Goal: Information Seeking & Learning: Check status

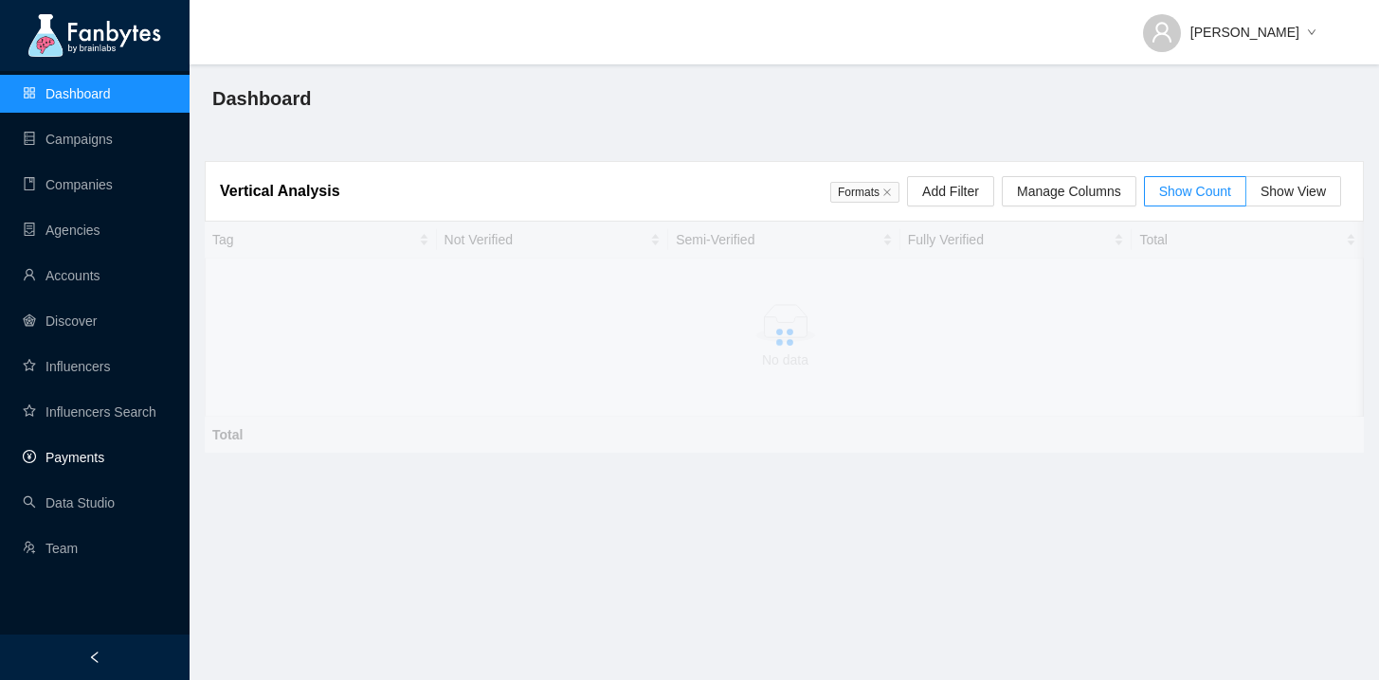
click at [104, 458] on link "Payments" at bounding box center [63, 457] width 81 height 15
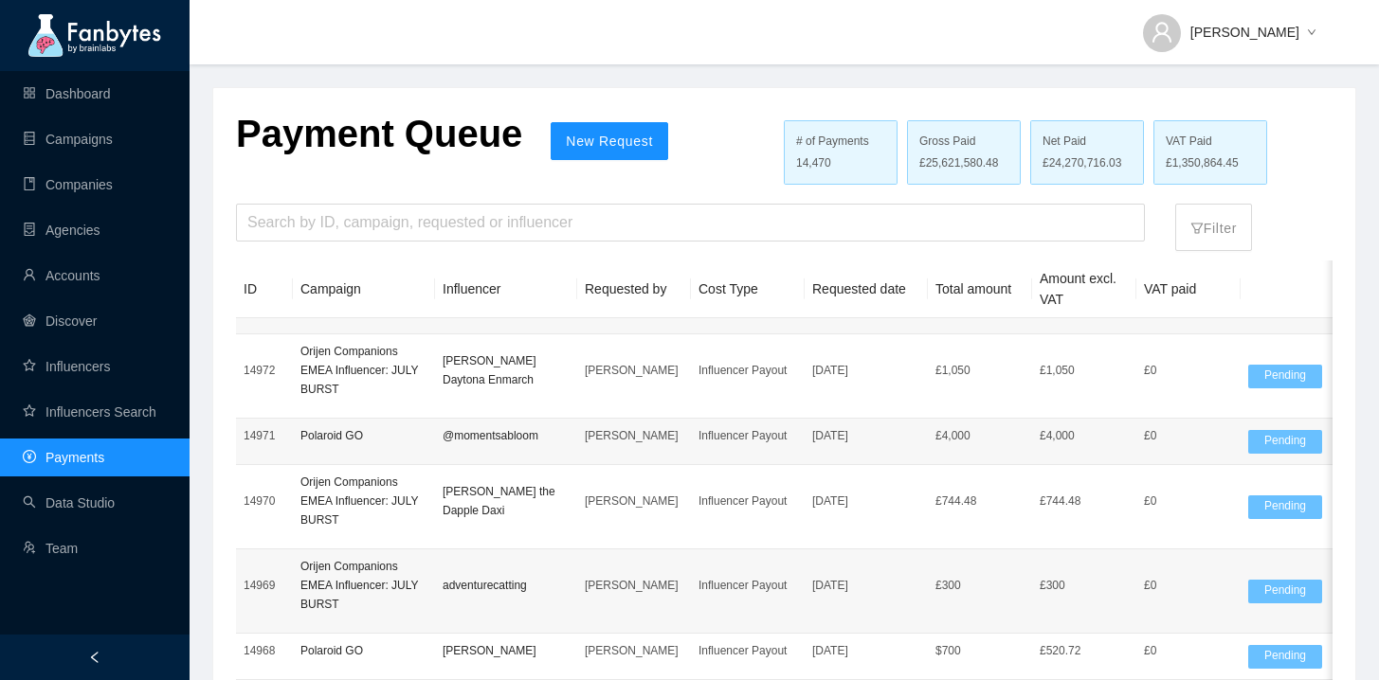
click at [373, 193] on div "Payment Queue New Request # of Payments 14,470 Gross Paid £25,621,580.48 Net Pa…" at bounding box center [747, 152] width 1023 height 83
click at [381, 212] on input "search" at bounding box center [690, 223] width 886 height 36
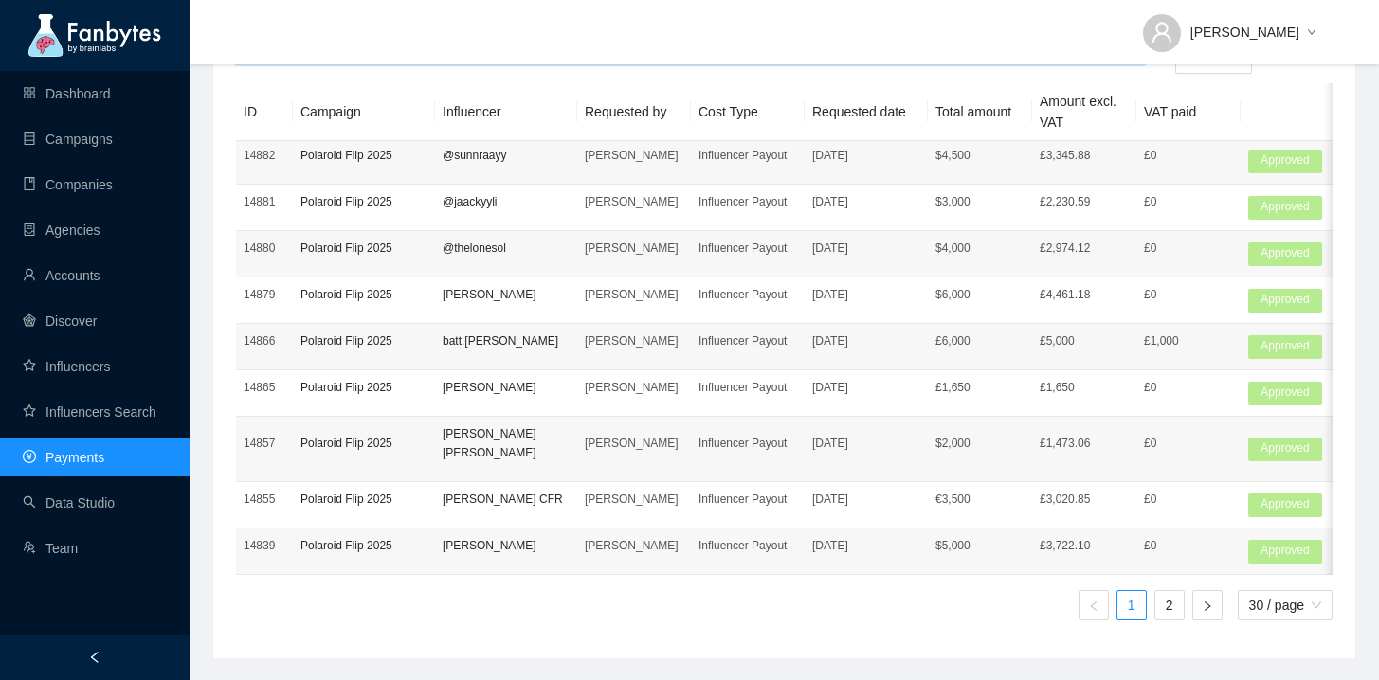
scroll to position [179, 0]
type input "**********"
click at [1176, 615] on link "2" at bounding box center [1169, 603] width 28 height 28
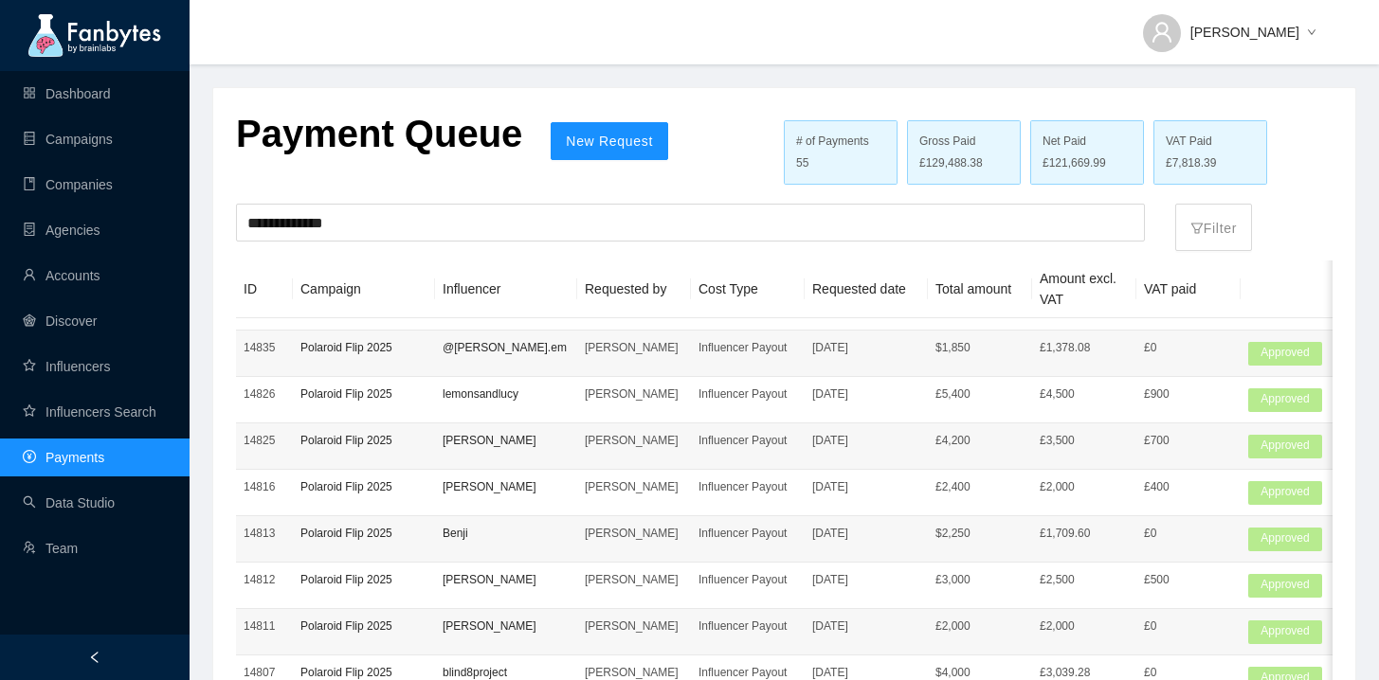
scroll to position [0, 0]
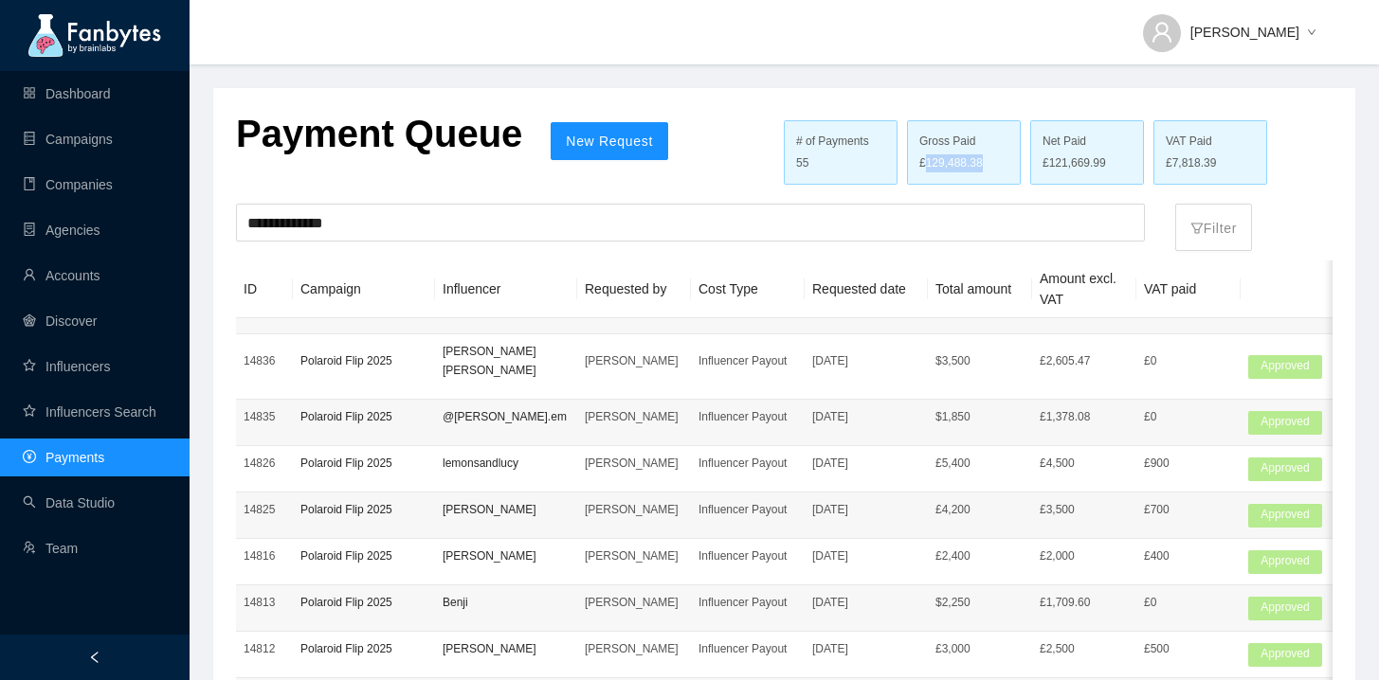
drag, startPoint x: 990, startPoint y: 164, endPoint x: 912, endPoint y: 168, distance: 78.7
click at [919, 168] on div "£129,488.38" at bounding box center [963, 163] width 89 height 18
click at [64, 147] on link "Campaigns" at bounding box center [68, 139] width 90 height 15
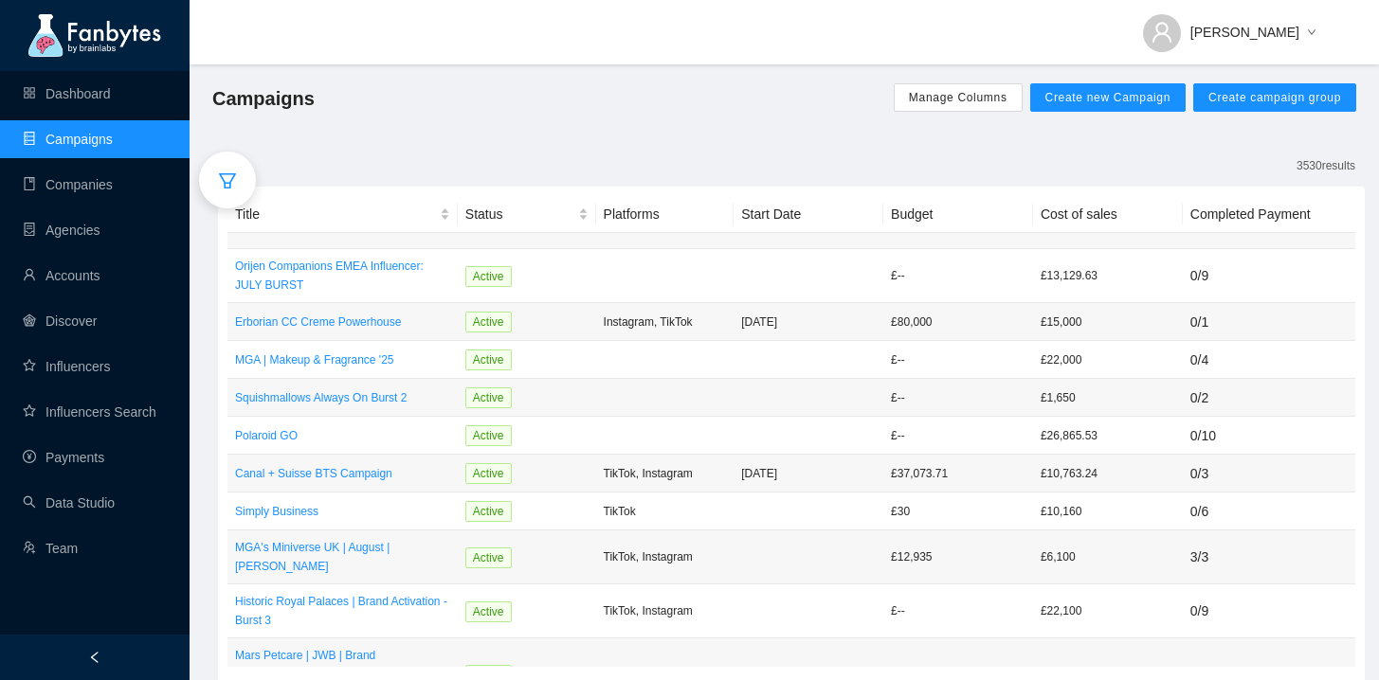
drag, startPoint x: 223, startPoint y: 189, endPoint x: 389, endPoint y: 176, distance: 167.2
click at [389, 176] on main "3530 results Title Status Platforms Start Date Budget Cost of sales Completed P…" at bounding box center [791, 442] width 1146 height 590
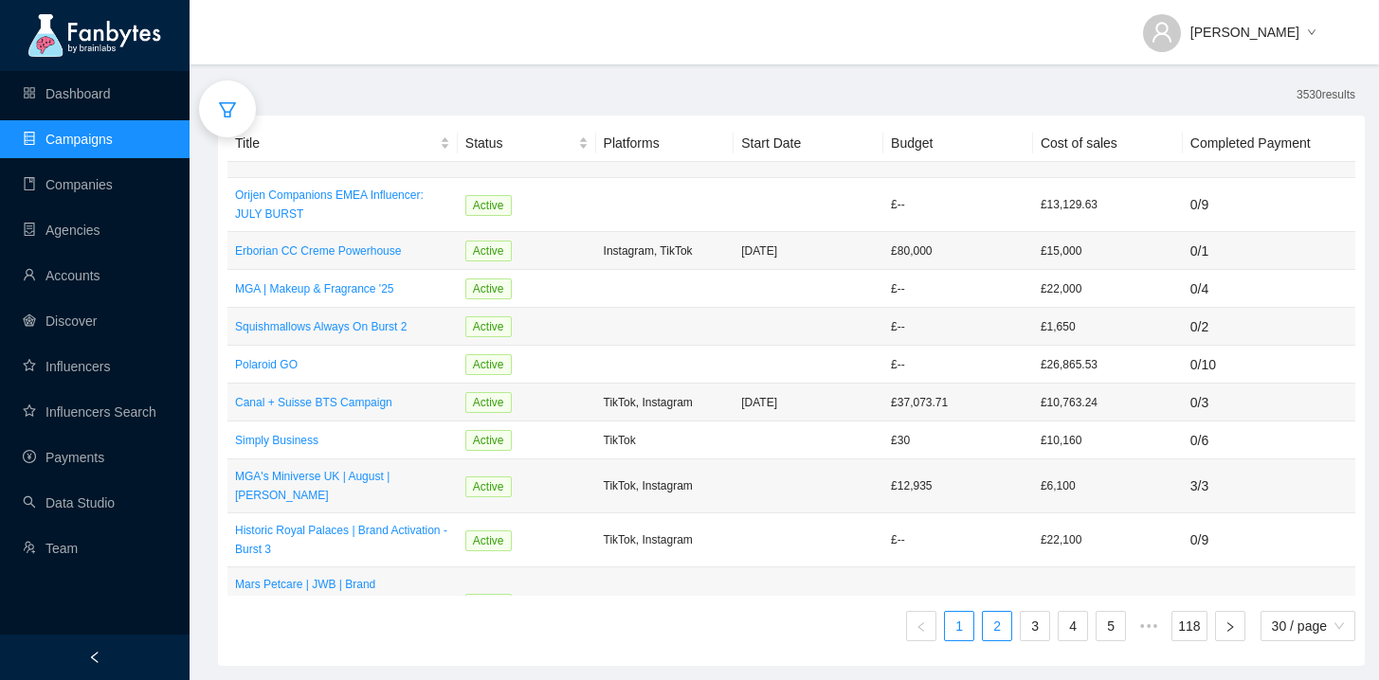
click at [987, 635] on link "2" at bounding box center [997, 626] width 28 height 28
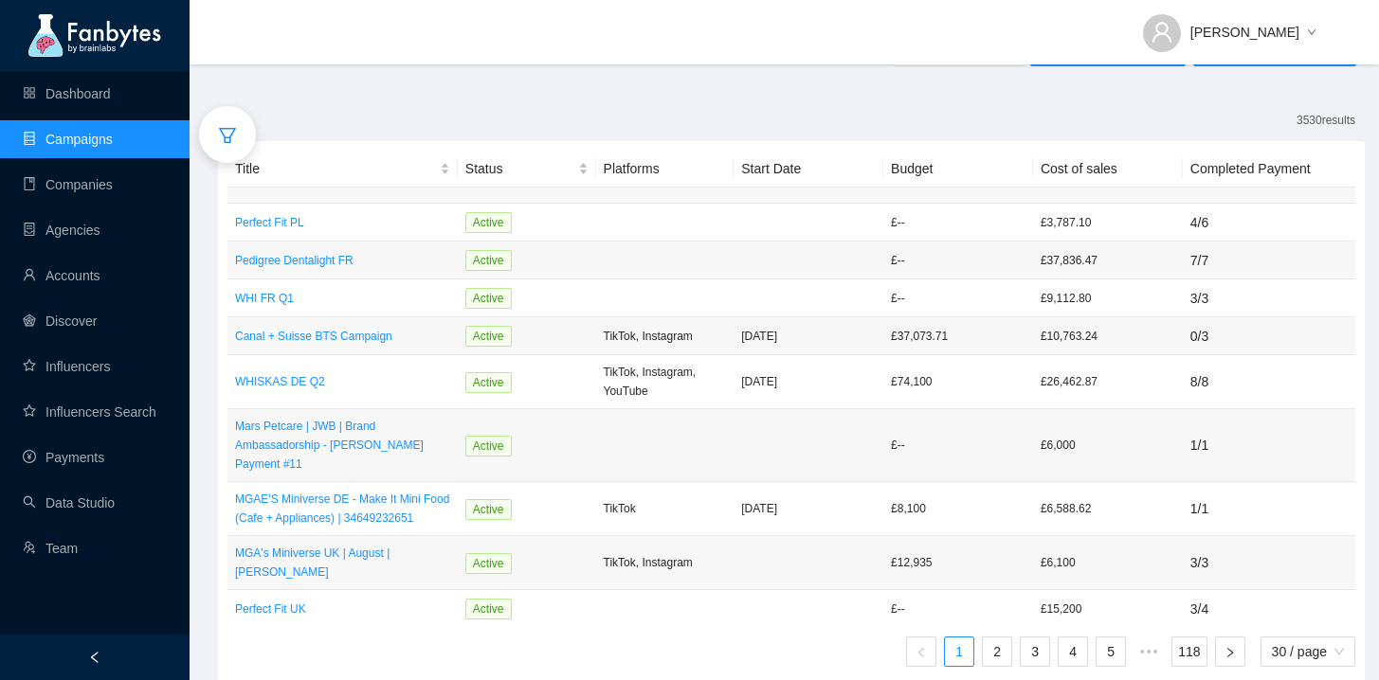
scroll to position [71, 0]
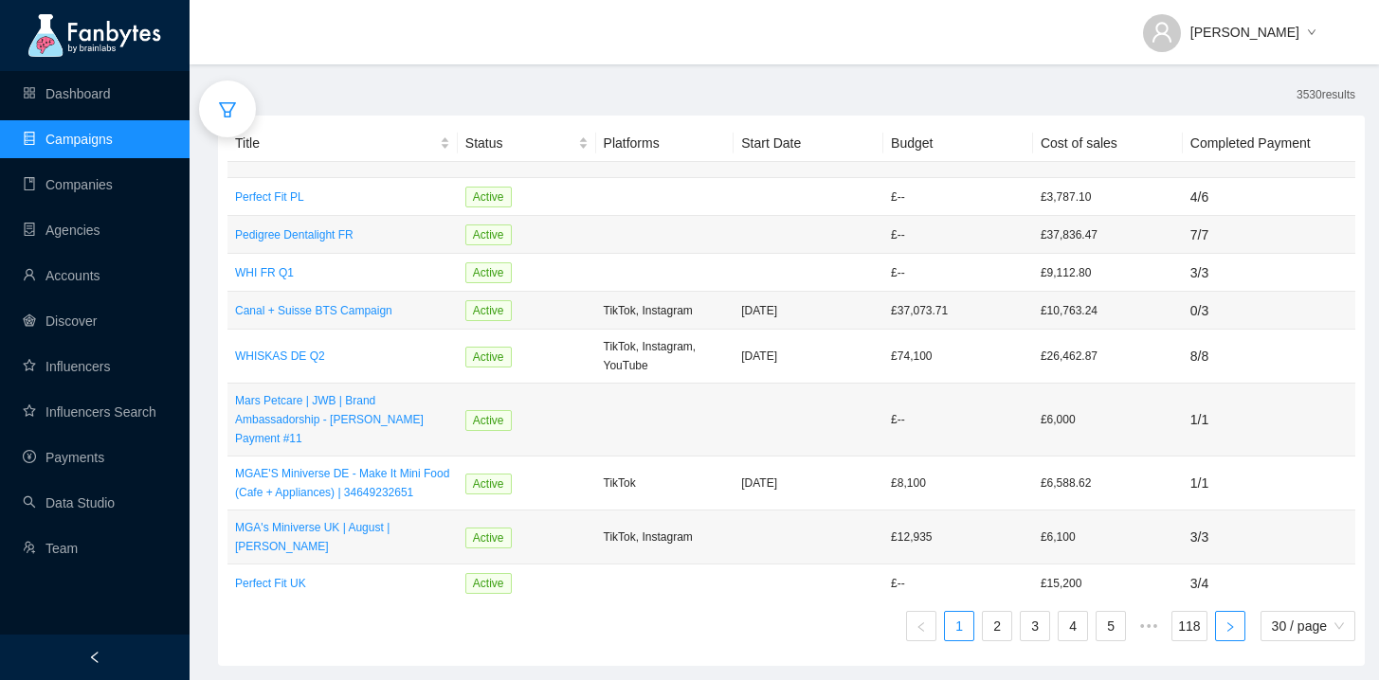
click at [1224, 625] on icon "right" at bounding box center [1229, 627] width 11 height 11
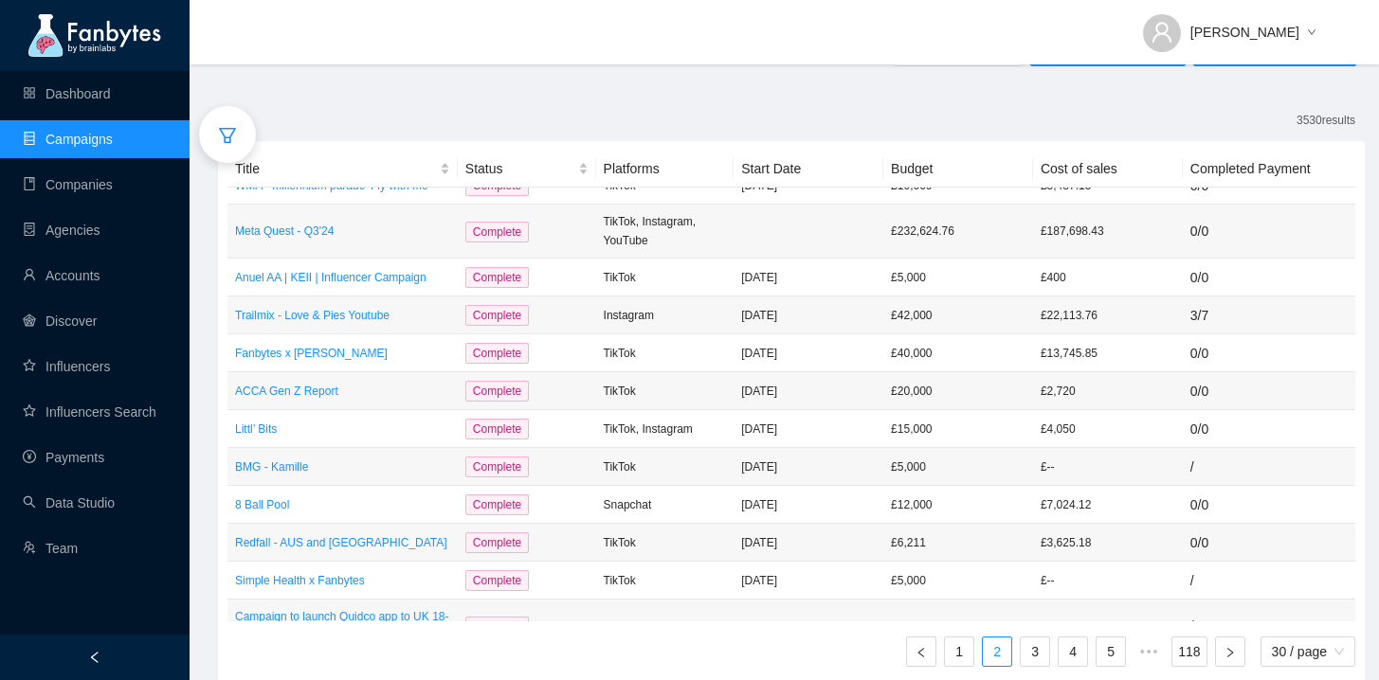
scroll to position [804, 0]
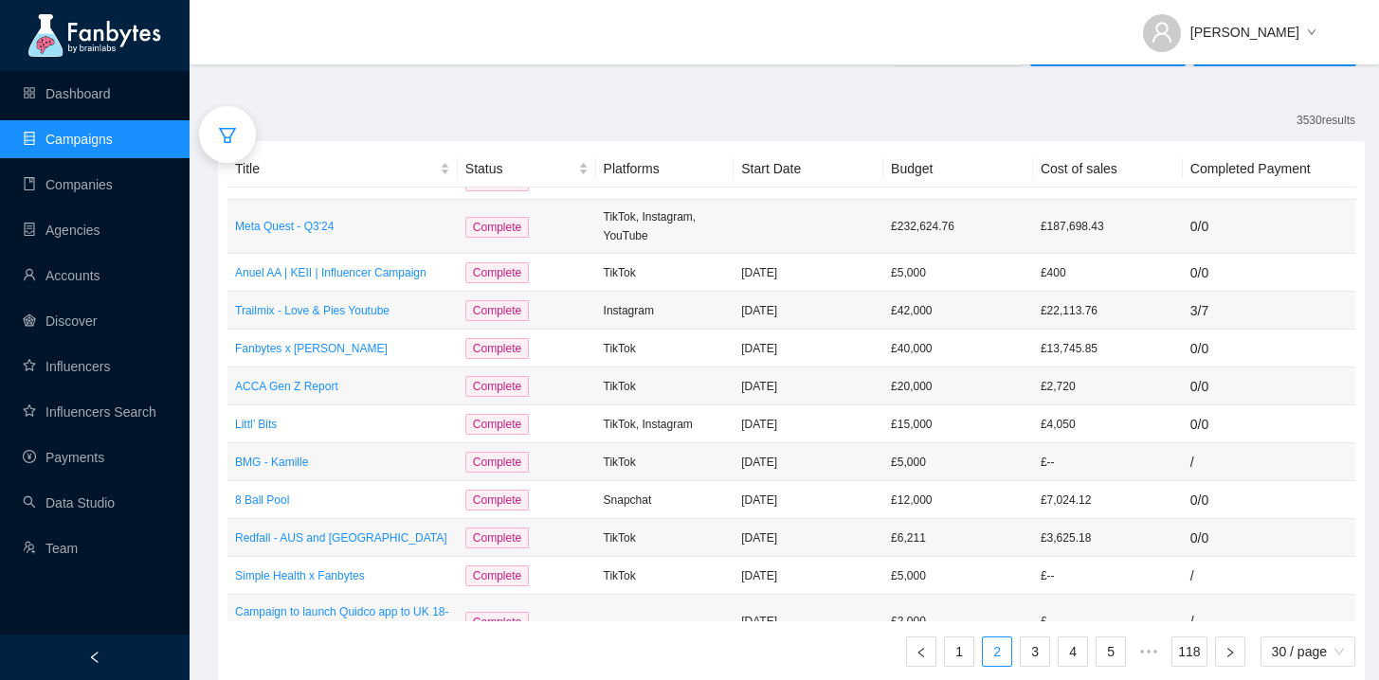
click at [236, 150] on div at bounding box center [227, 134] width 57 height 57
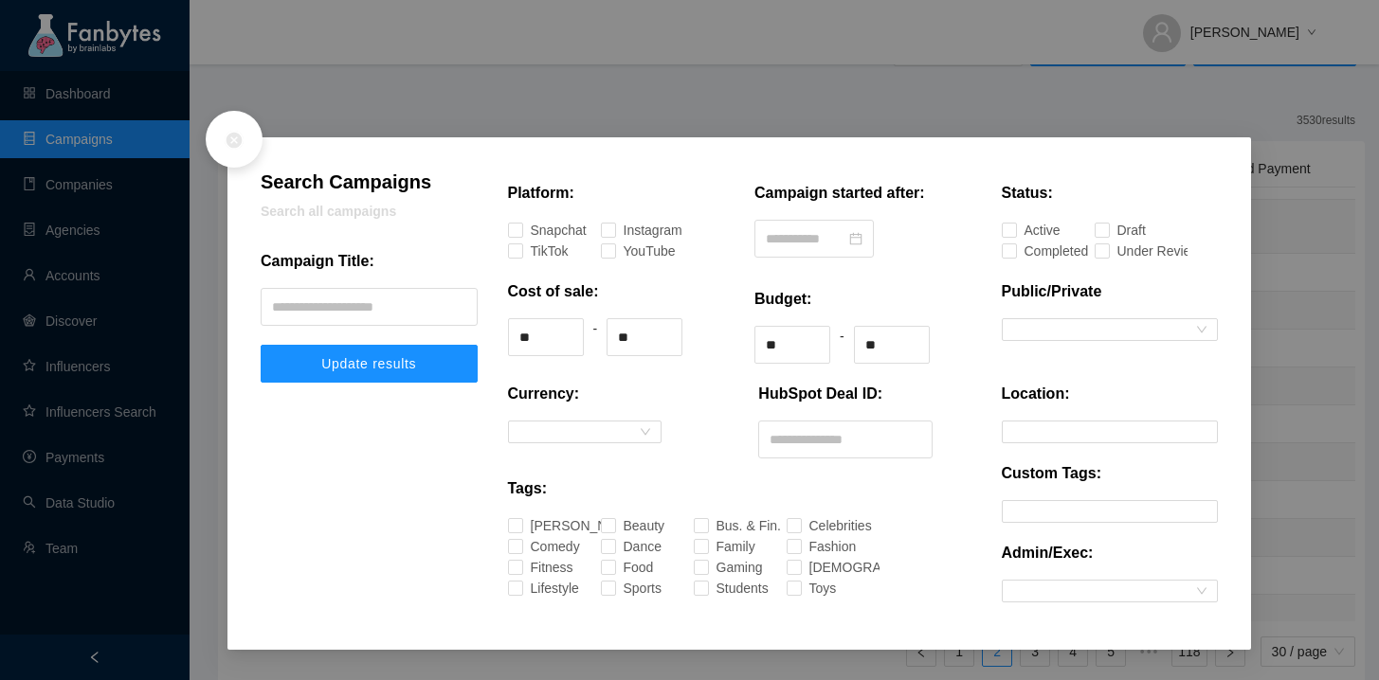
click at [312, 282] on div "Campaign Title:" at bounding box center [369, 269] width 217 height 38
click at [320, 304] on input "text" at bounding box center [369, 307] width 217 height 38
type input "********"
click at [261, 345] on button "Update results" at bounding box center [369, 364] width 217 height 38
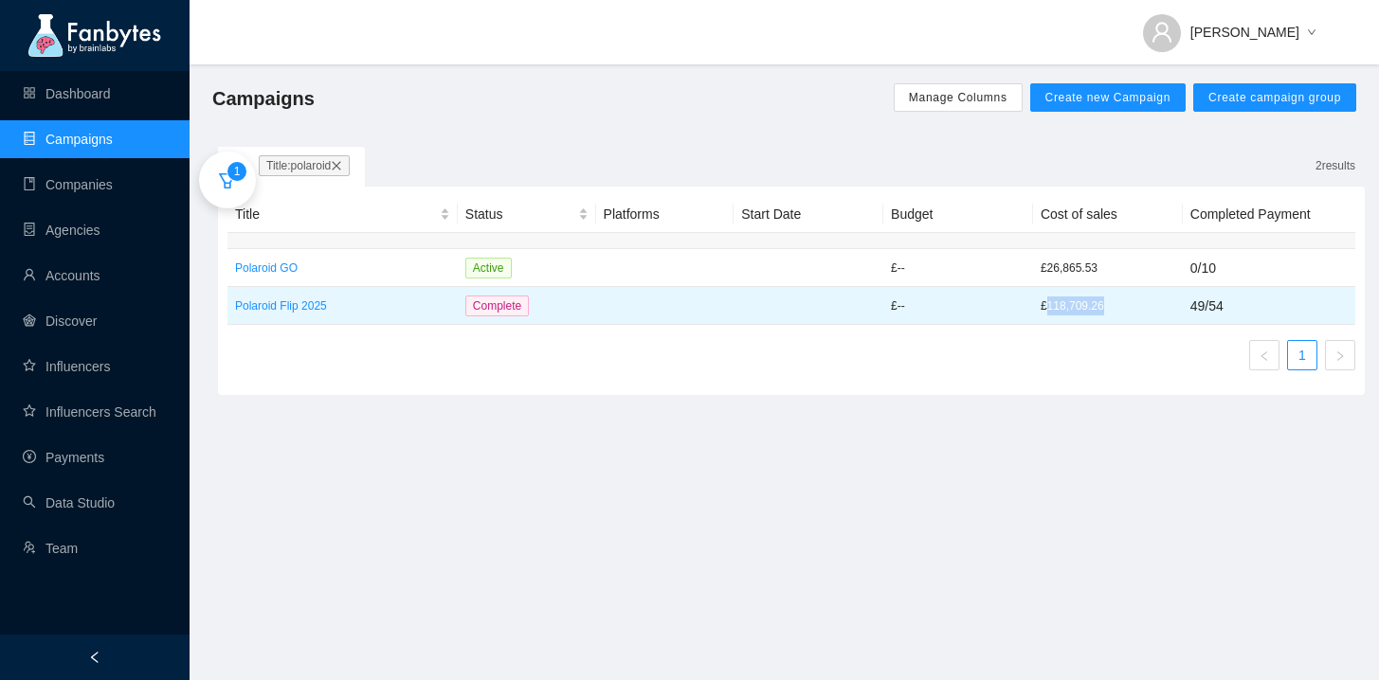
drag, startPoint x: 1045, startPoint y: 308, endPoint x: 1122, endPoint y: 311, distance: 76.8
click at [1122, 311] on p "£118,709.26" at bounding box center [1107, 306] width 135 height 19
copy p "118,709.26"
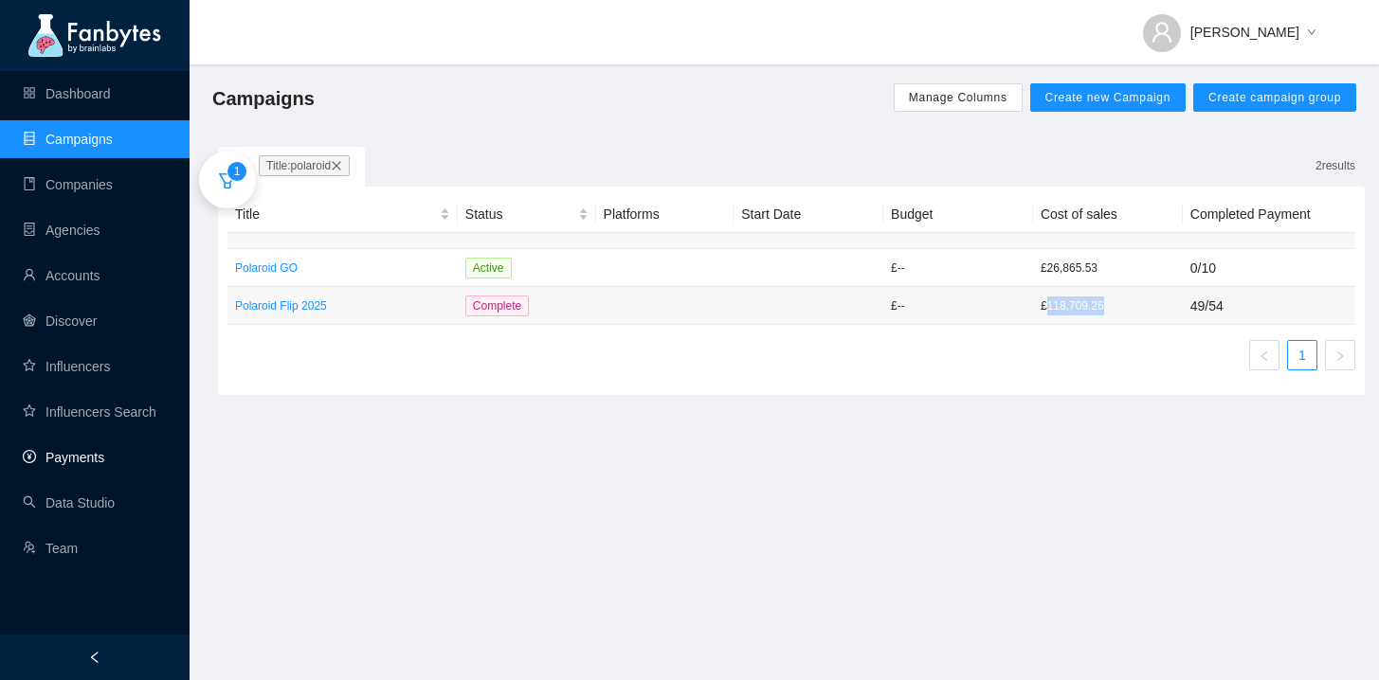
click at [104, 455] on link "Payments" at bounding box center [63, 457] width 81 height 15
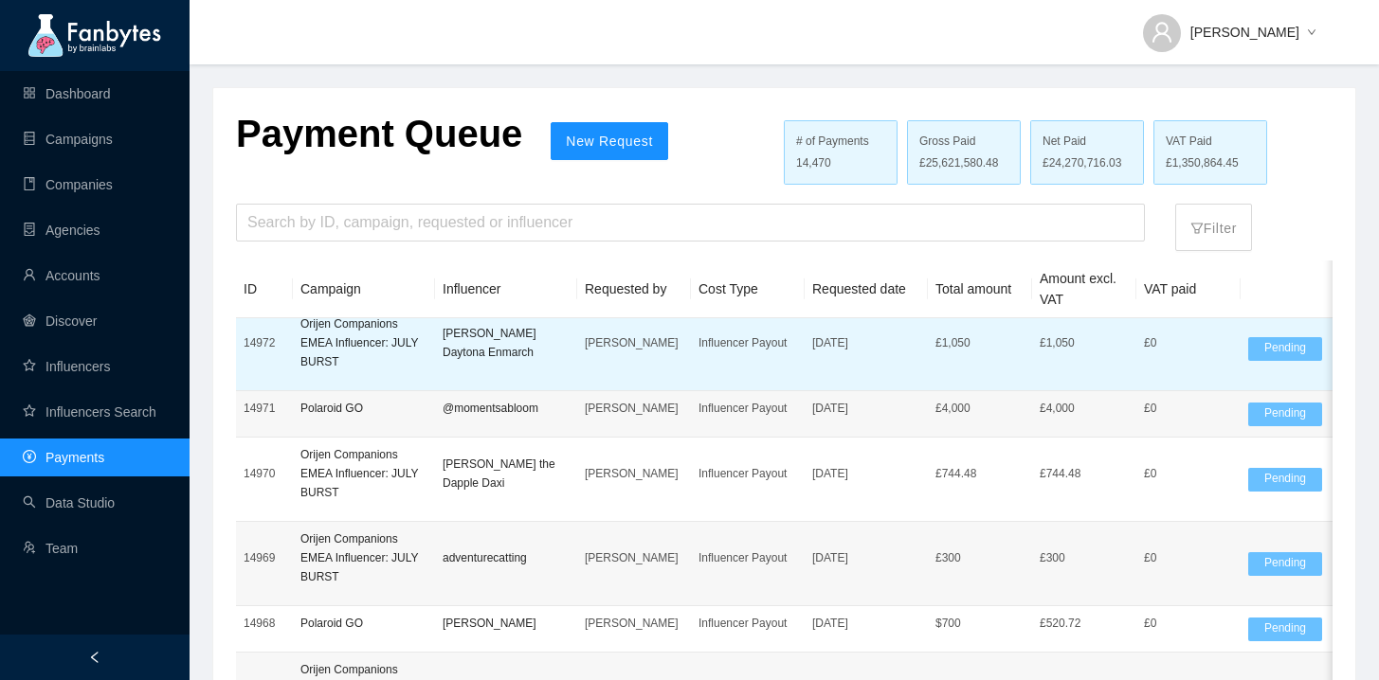
scroll to position [32, 0]
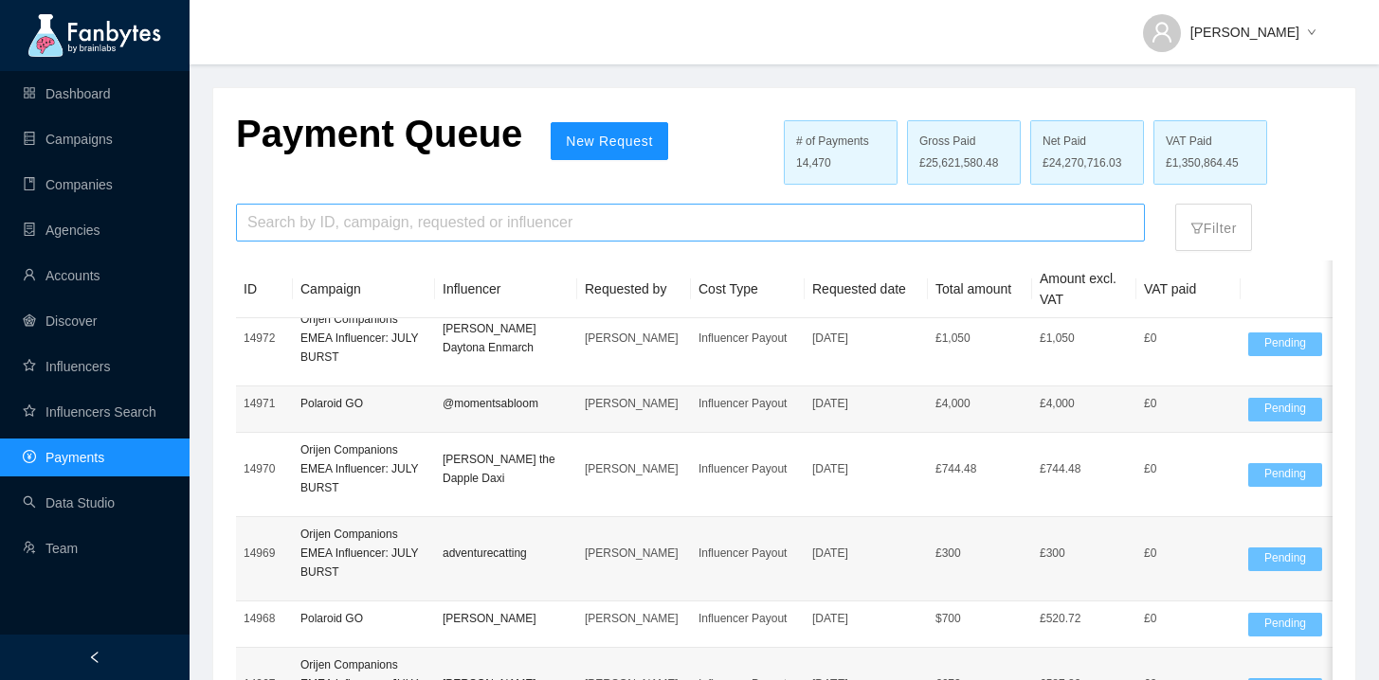
click at [587, 233] on input "search" at bounding box center [690, 223] width 886 height 36
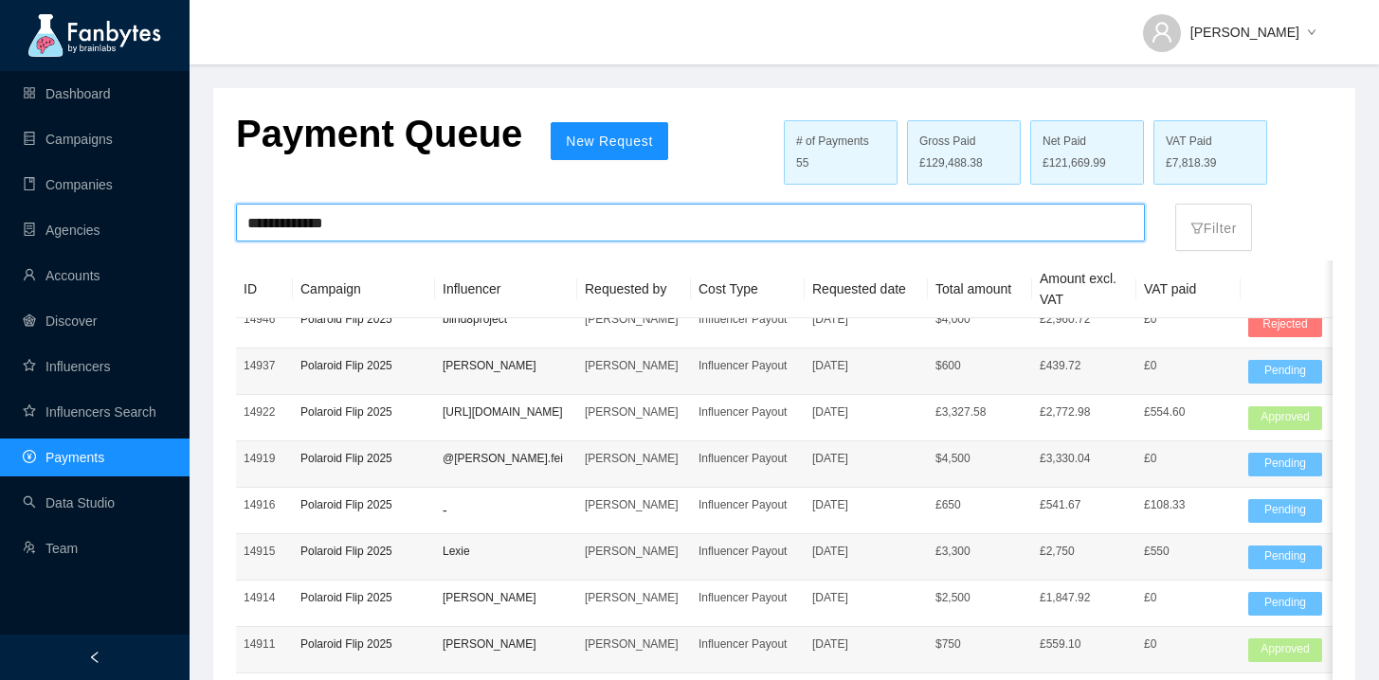
type input "**********"
